Goal: Information Seeking & Learning: Check status

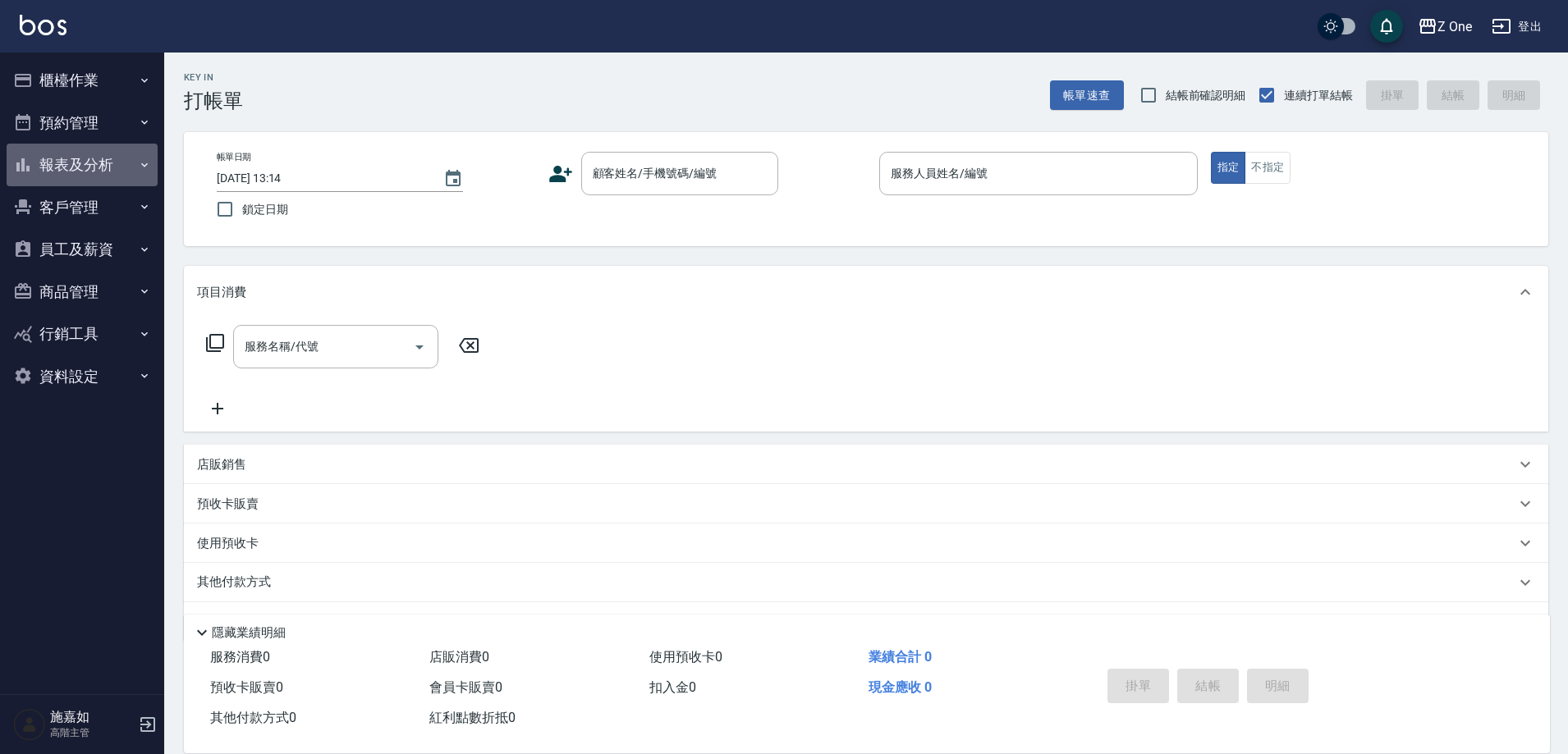
click at [81, 152] on button "報表及分析" at bounding box center [81, 165] width 151 height 43
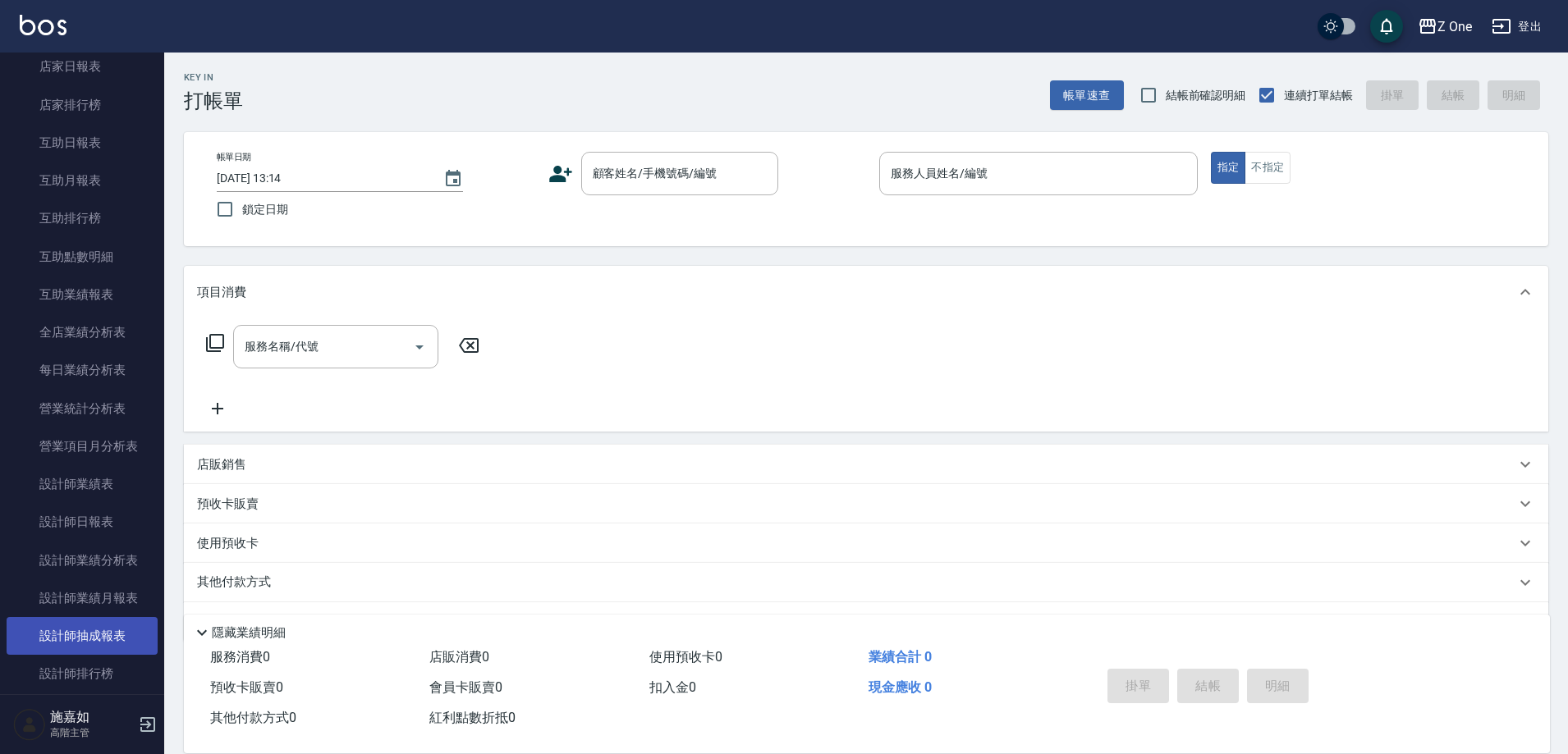
scroll to position [411, 0]
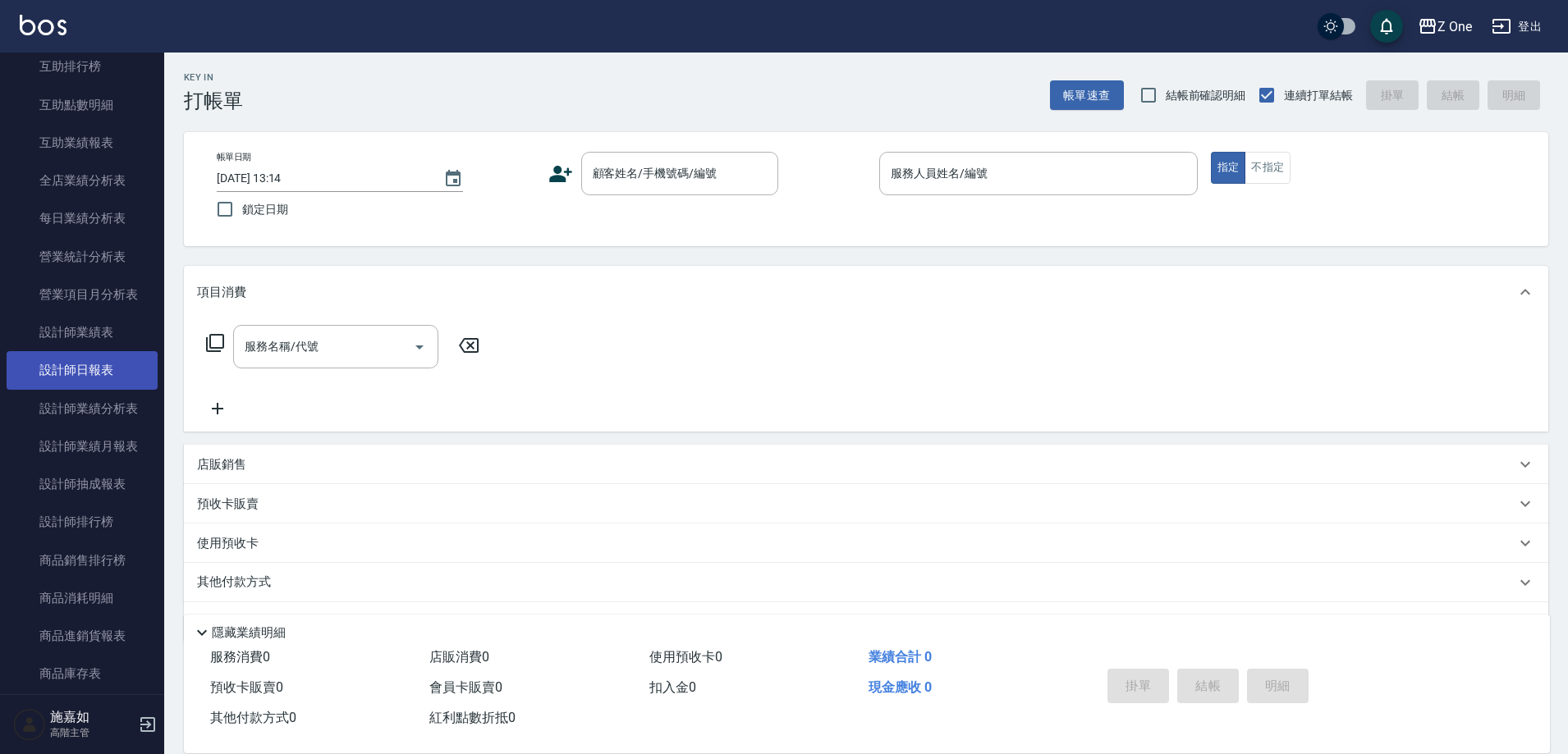
click at [103, 378] on link "設計師日報表" at bounding box center [81, 370] width 151 height 38
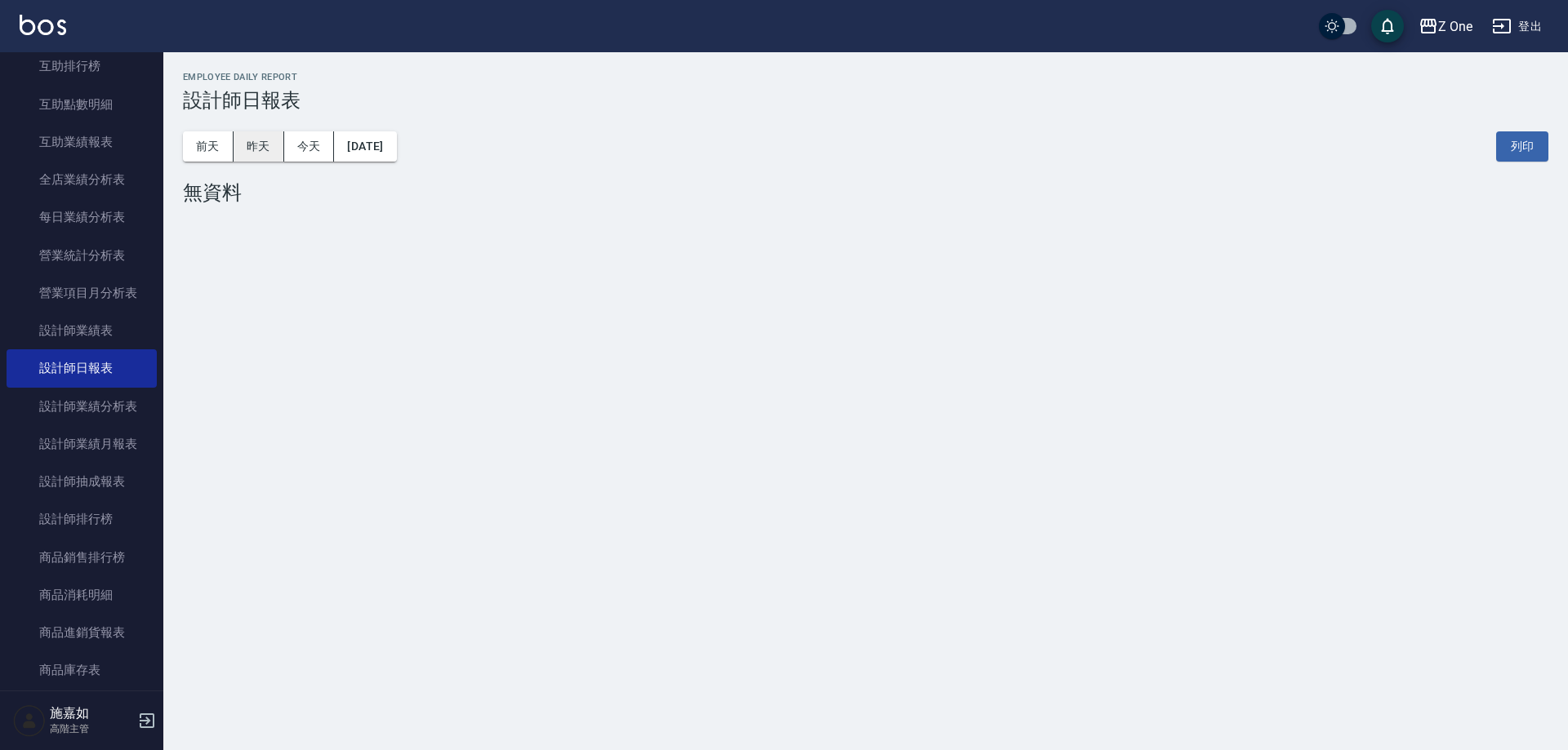
click at [265, 151] on button "昨天" at bounding box center [259, 147] width 51 height 30
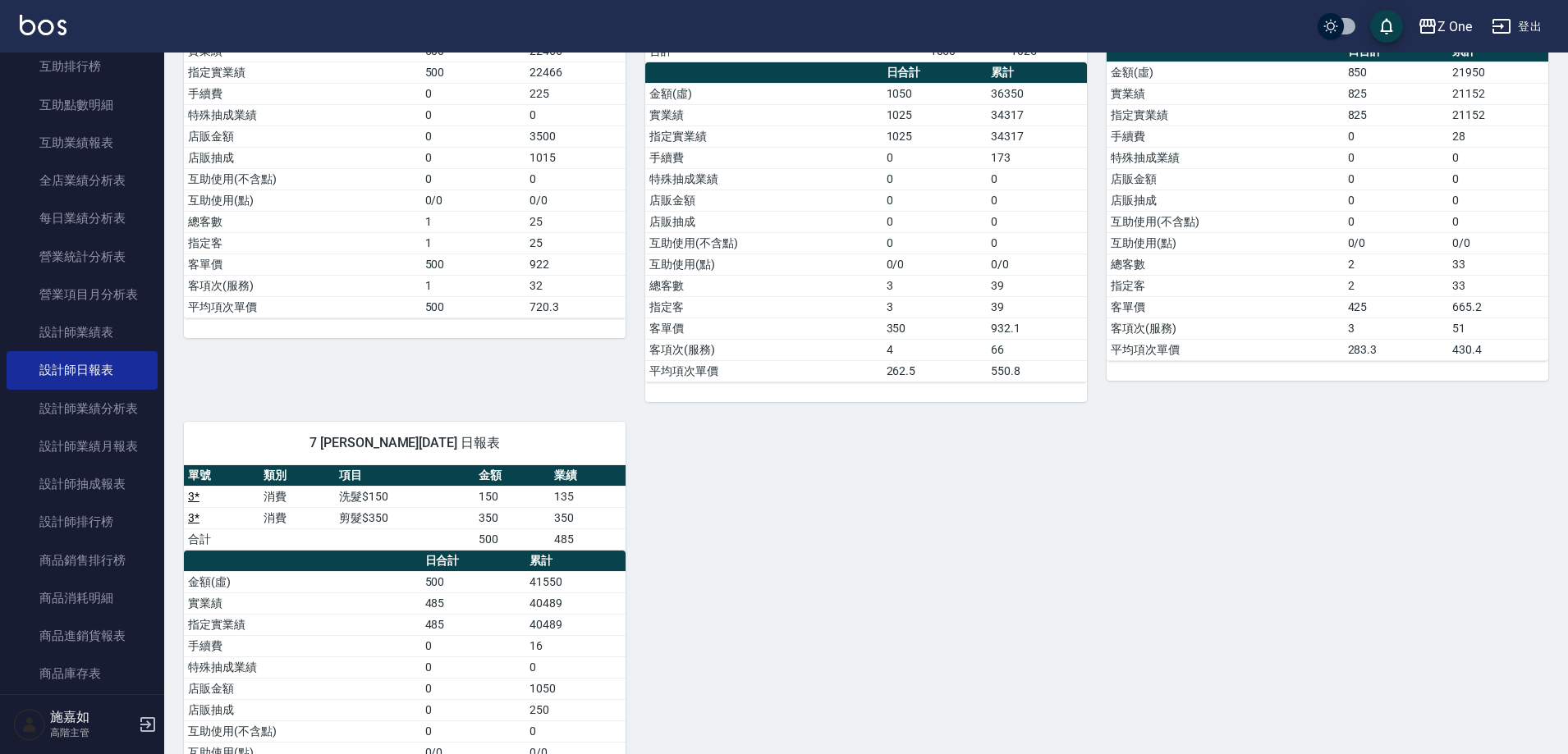
scroll to position [328, 0]
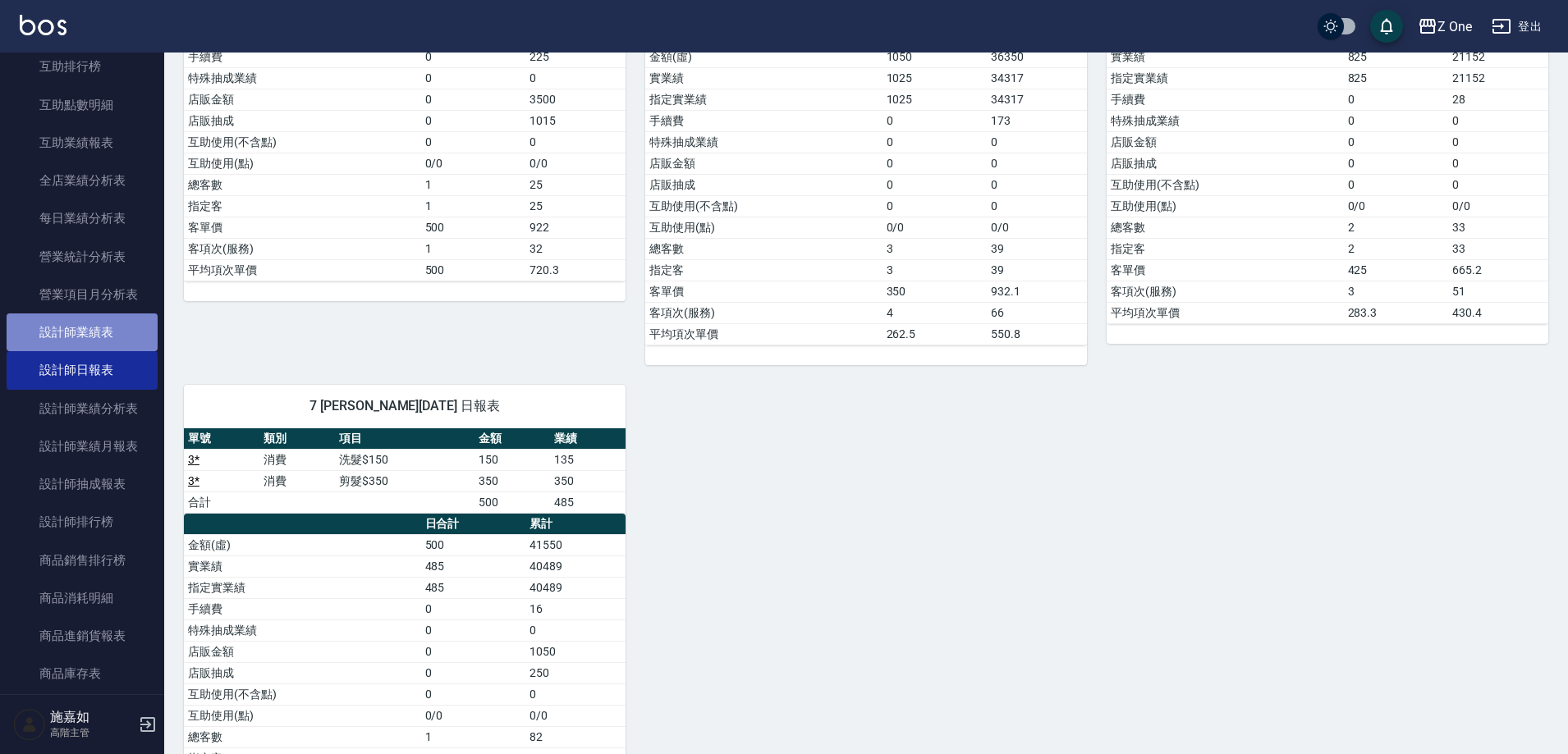
click at [89, 346] on link "設計師業績表" at bounding box center [81, 333] width 151 height 38
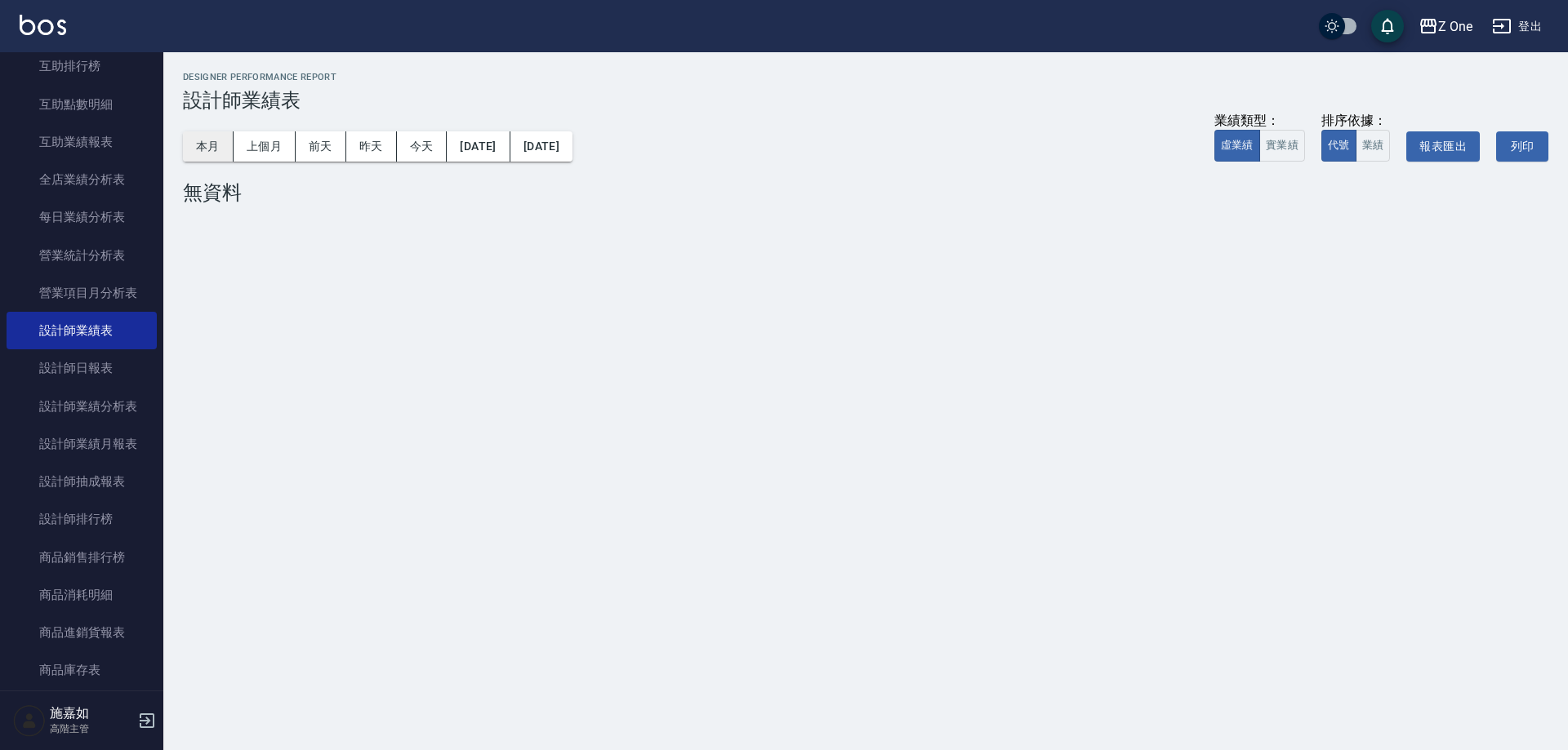
click at [184, 156] on button "本月" at bounding box center [208, 147] width 51 height 30
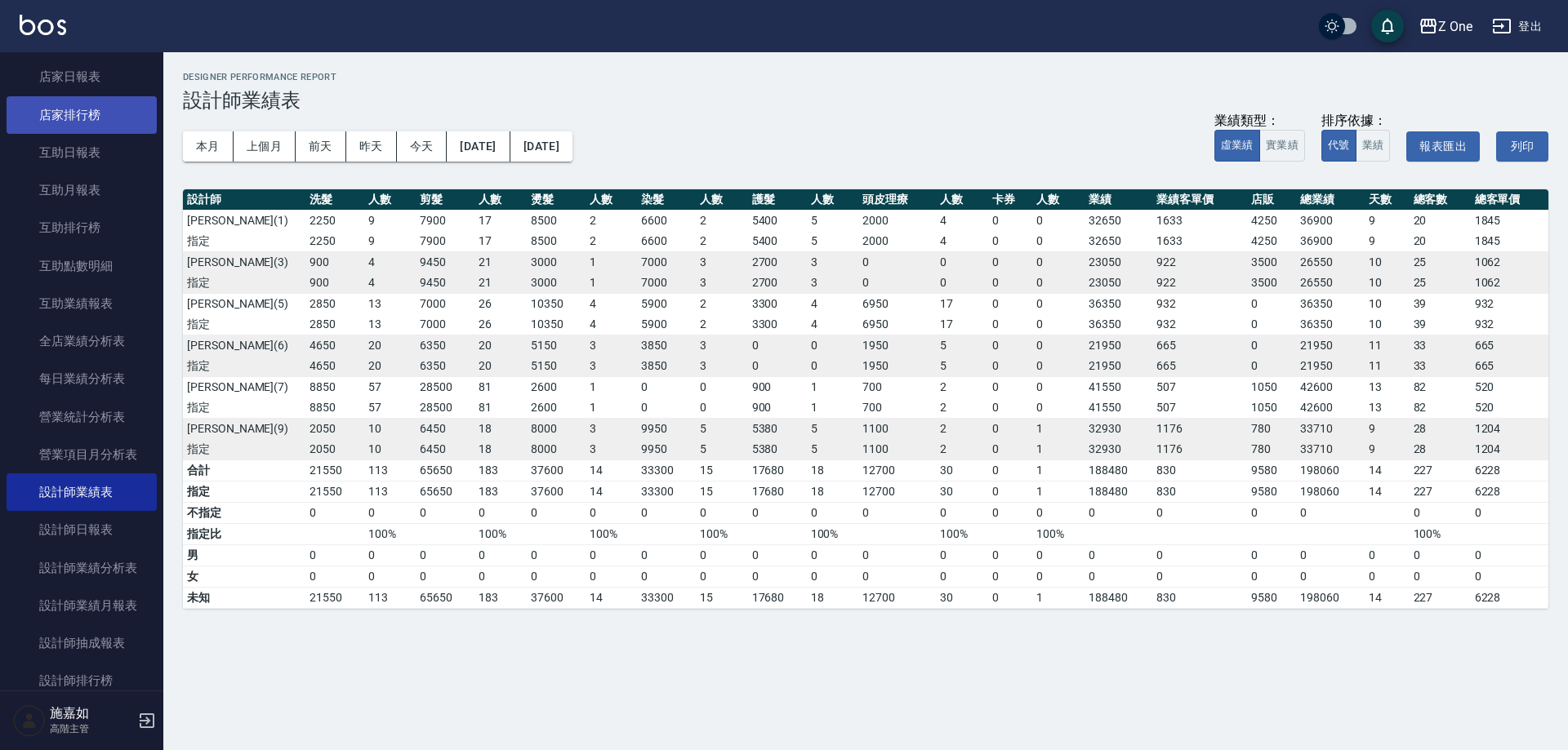
scroll to position [245, 0]
